Goal: Task Accomplishment & Management: Complete application form

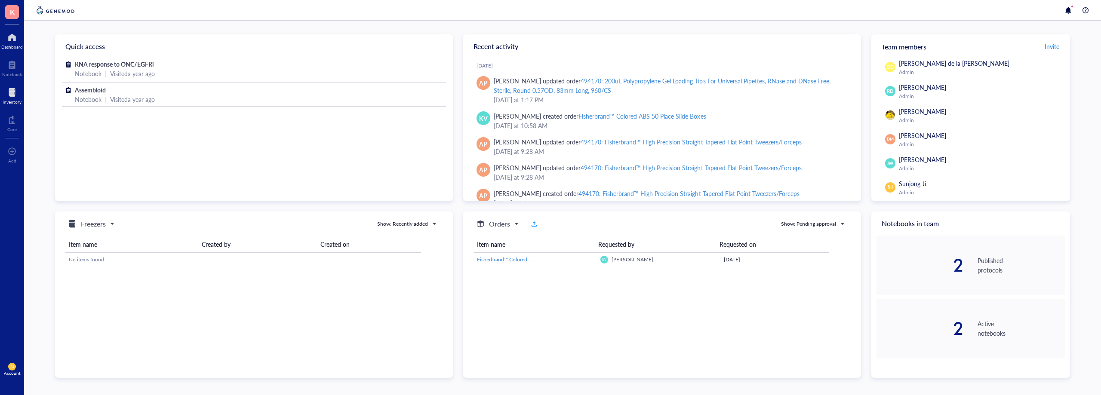
click at [12, 94] on div at bounding box center [12, 93] width 19 height 14
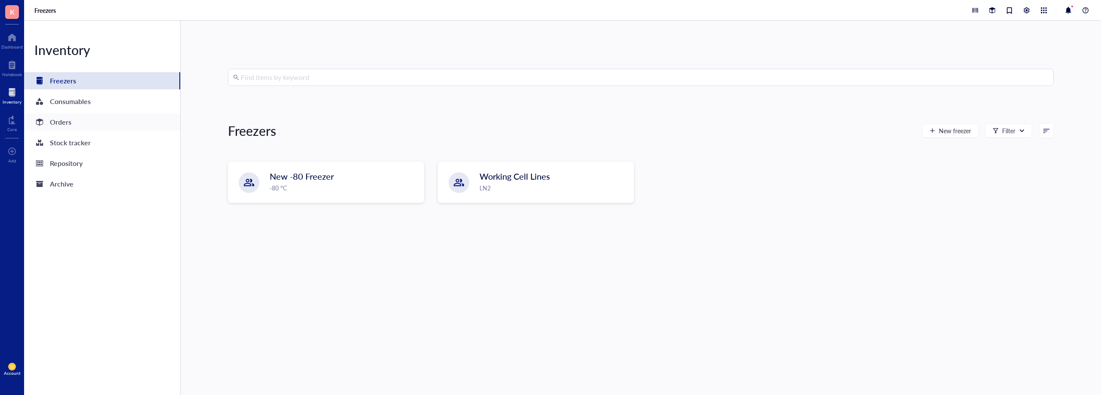
click at [68, 124] on div "Orders" at bounding box center [60, 122] width 21 height 12
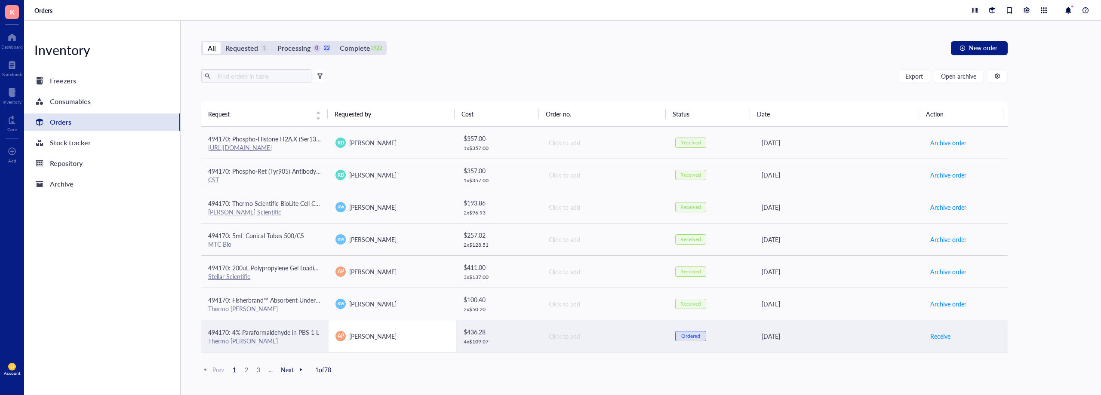
scroll to position [578, 0]
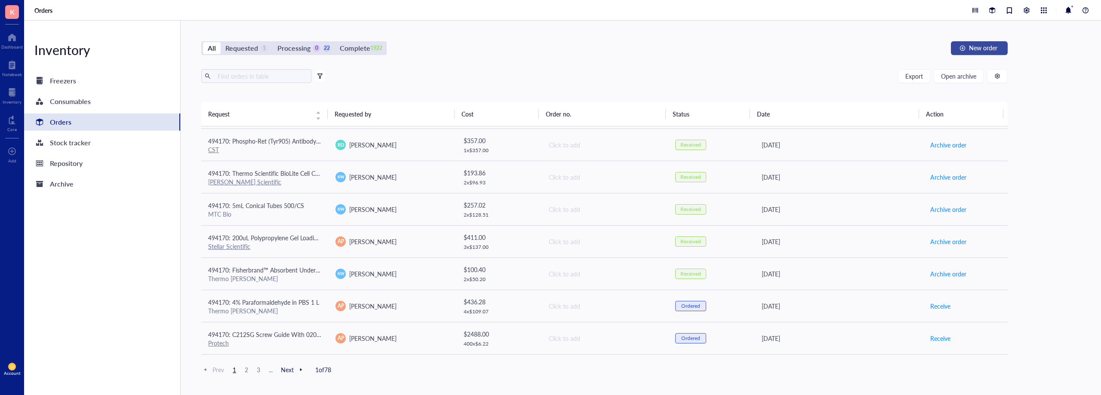
click at [971, 52] on button "New order" at bounding box center [979, 48] width 57 height 14
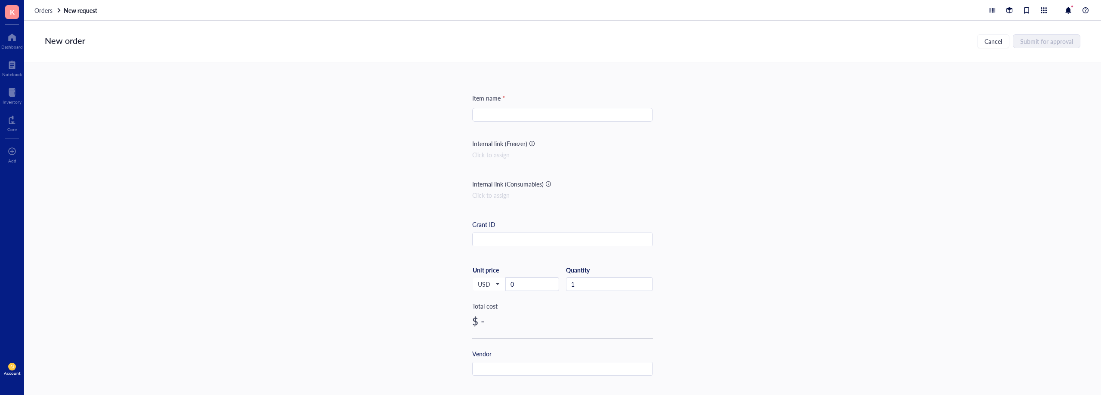
click at [541, 107] on div "Item name * Internal link (Freezer) Click to assign Internal link (Consumables)…" at bounding box center [562, 360] width 181 height 534
click at [540, 108] on input "search" at bounding box center [562, 114] width 170 height 13
drag, startPoint x: 496, startPoint y: 321, endPoint x: 494, endPoint y: 334, distance: 13.5
click at [494, 328] on div "Catalog #" at bounding box center [516, 329] width 88 height 27
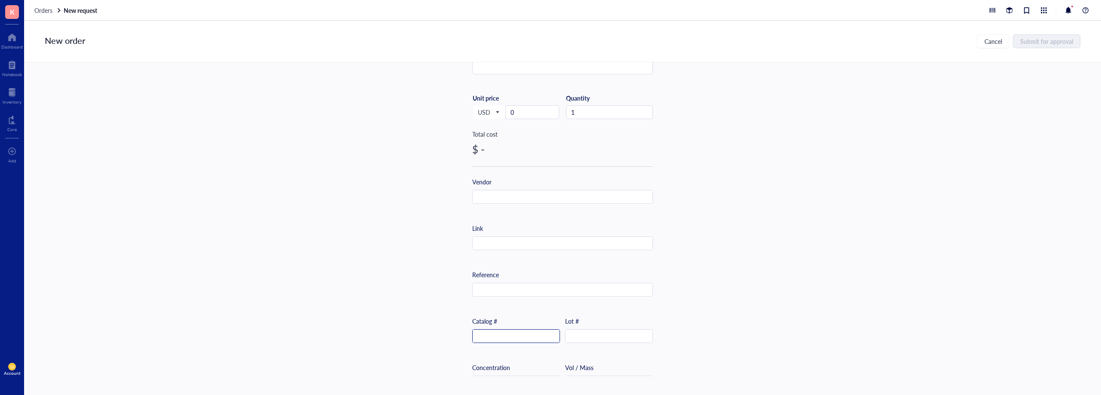
click at [494, 334] on input "text" at bounding box center [515, 337] width 87 height 14
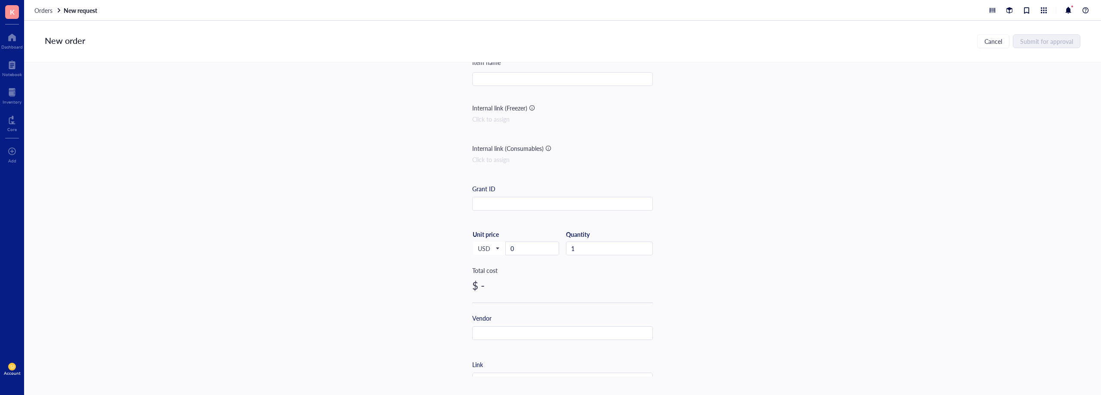
scroll to position [0, 0]
click at [515, 116] on input "search" at bounding box center [562, 114] width 170 height 13
paste input "Octyl-(S)-2HG"
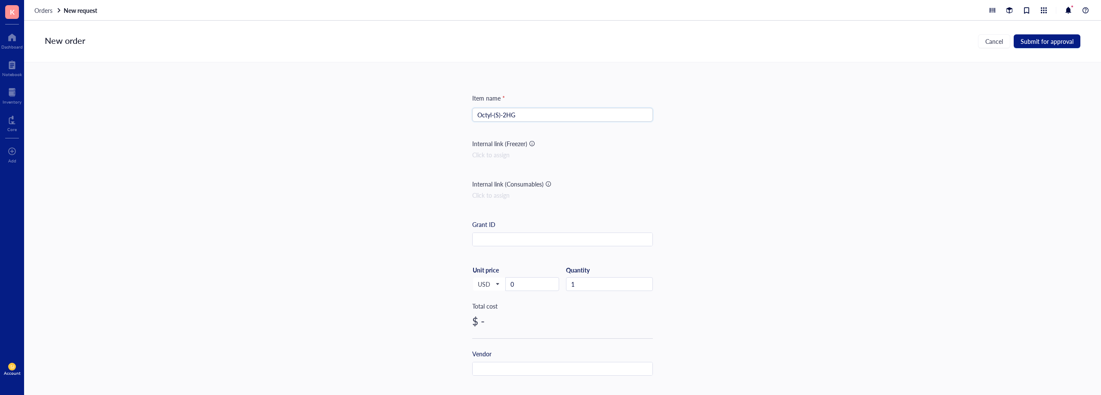
type input "Octyl-(S)-2HG"
click at [536, 284] on input "0" at bounding box center [532, 284] width 53 height 13
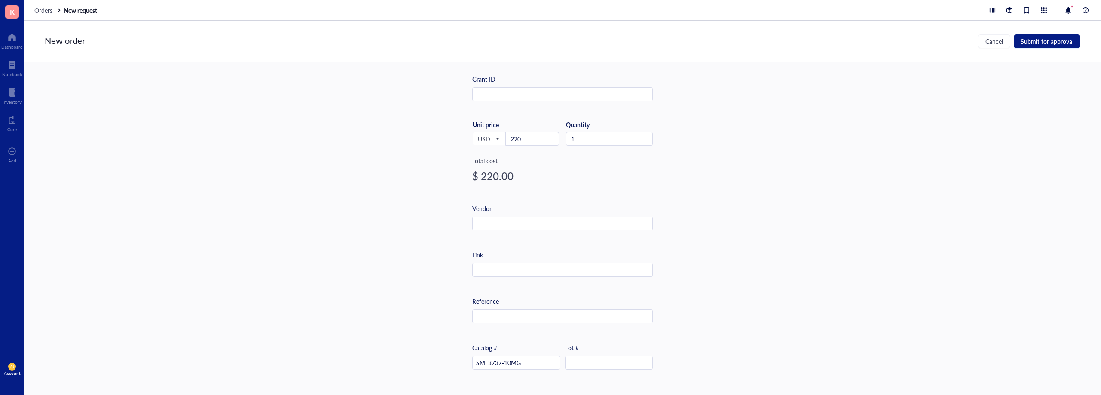
scroll to position [258, 0]
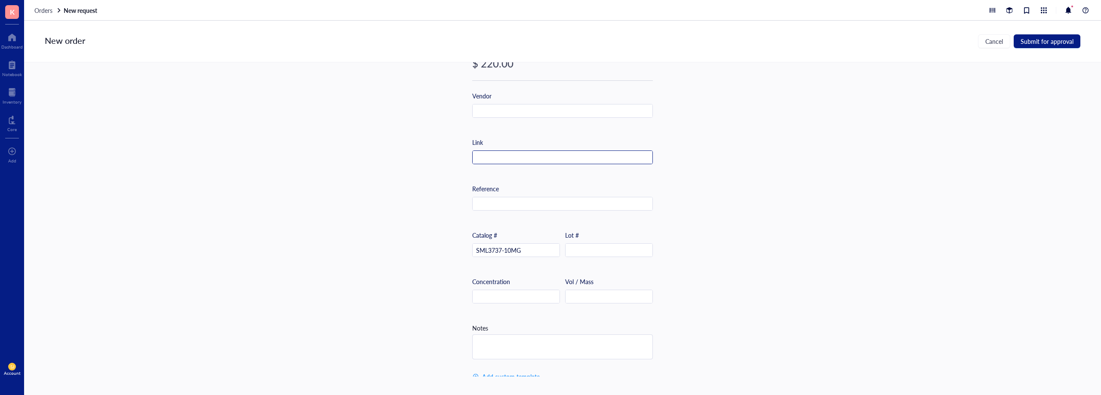
click at [542, 159] on input "text" at bounding box center [562, 158] width 180 height 14
paste input "[URL][DOMAIN_NAME]"
type input "[URL][DOMAIN_NAME]"
click at [528, 108] on input "text" at bounding box center [562, 111] width 180 height 14
click at [516, 120] on div "Vendor" at bounding box center [562, 111] width 181 height 40
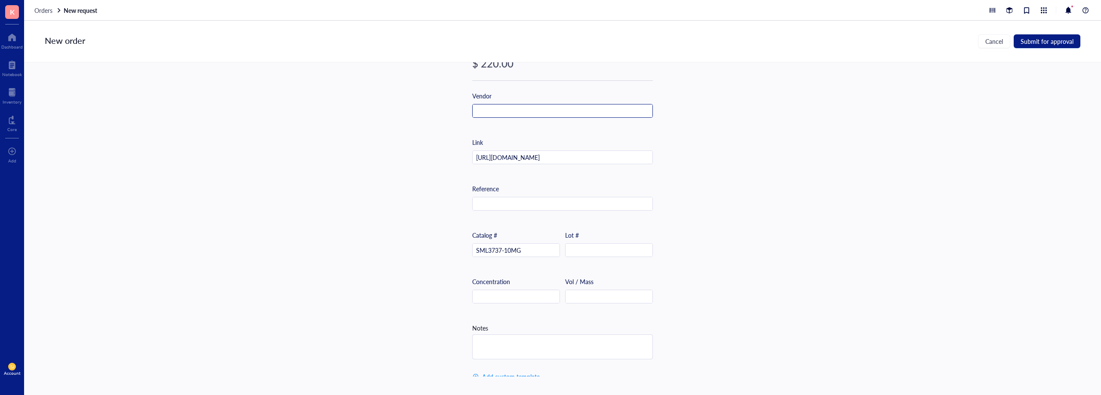
click at [518, 113] on input "text" at bounding box center [562, 111] width 180 height 14
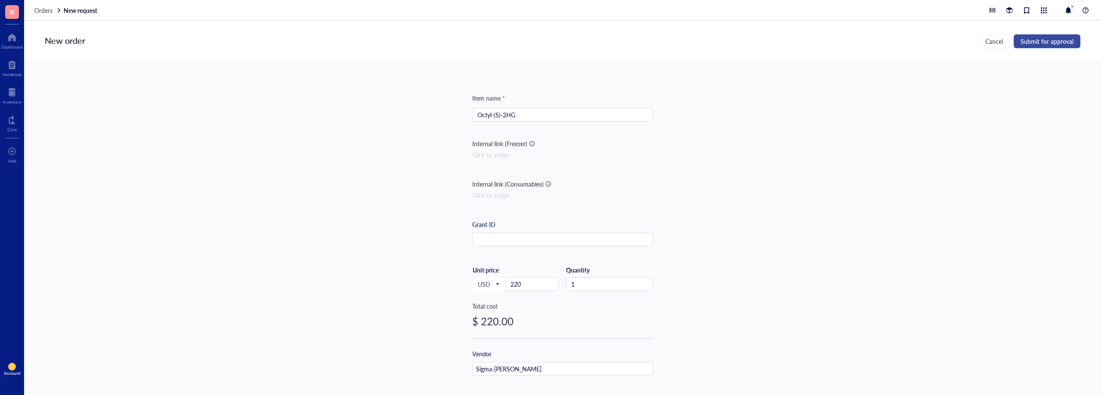
click at [1029, 40] on span "Submit for approval" at bounding box center [1046, 41] width 53 height 7
